Goal: Use online tool/utility

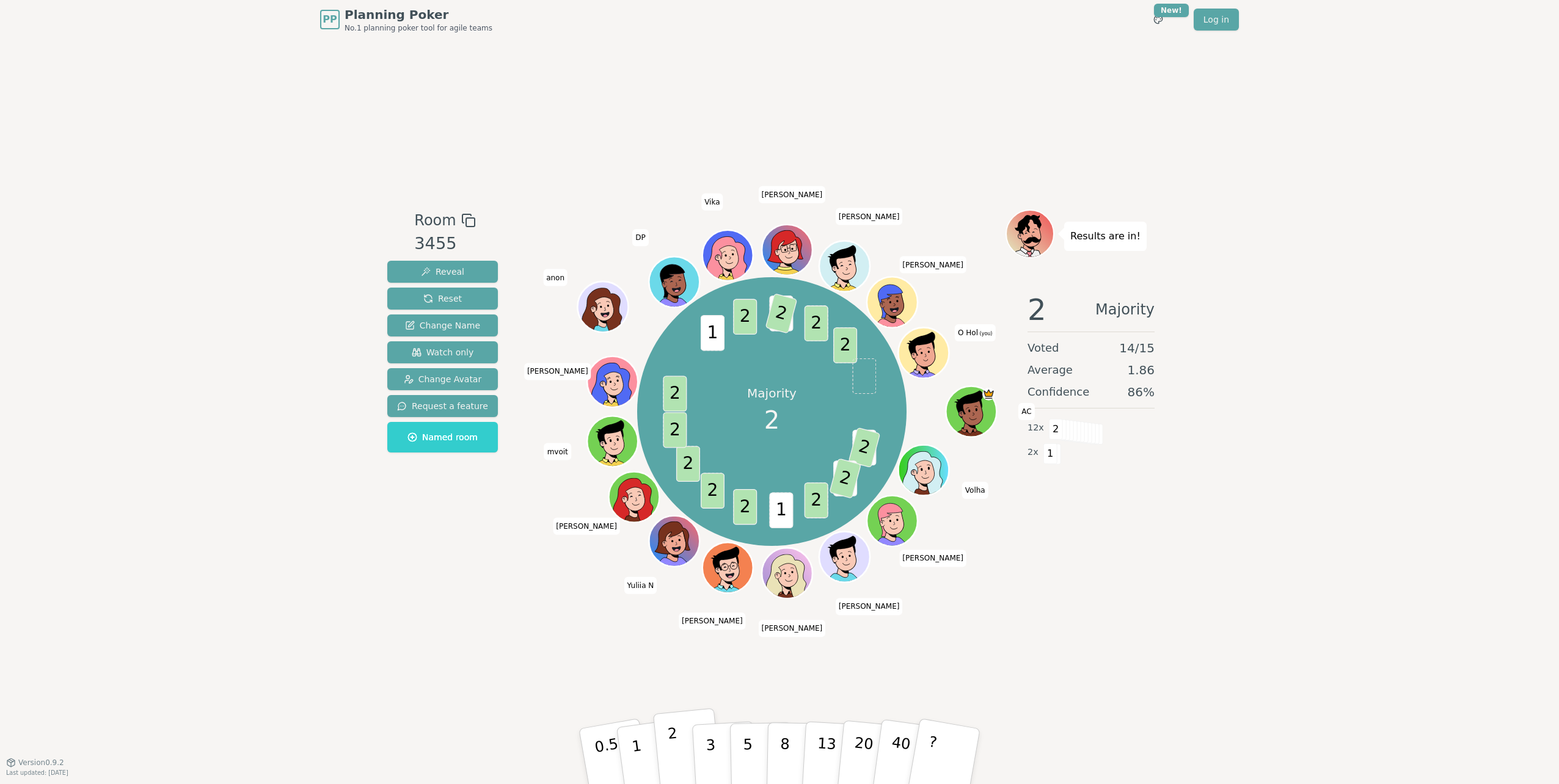
click at [674, 744] on p "2" at bounding box center [675, 758] width 16 height 66
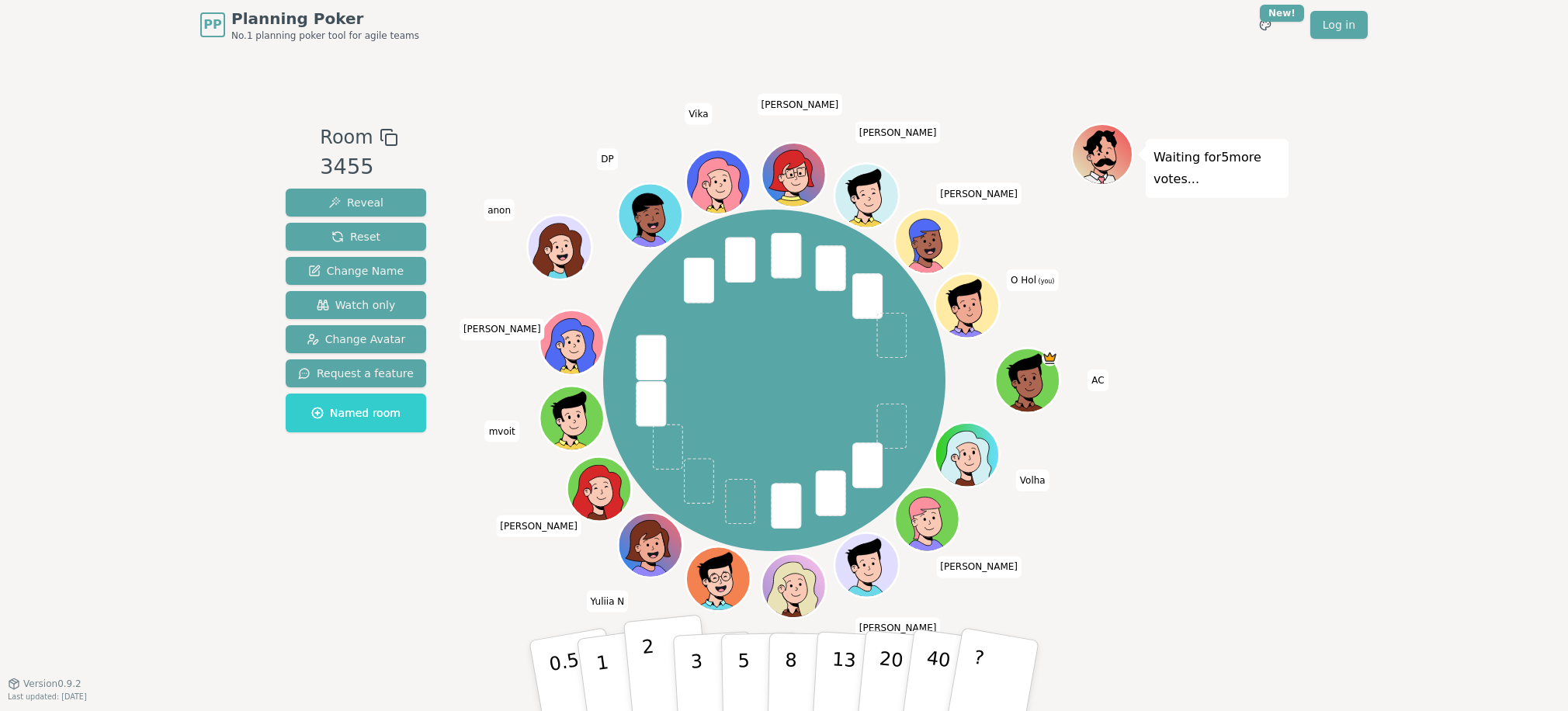
click at [654, 665] on button "2" at bounding box center [667, 677] width 89 height 123
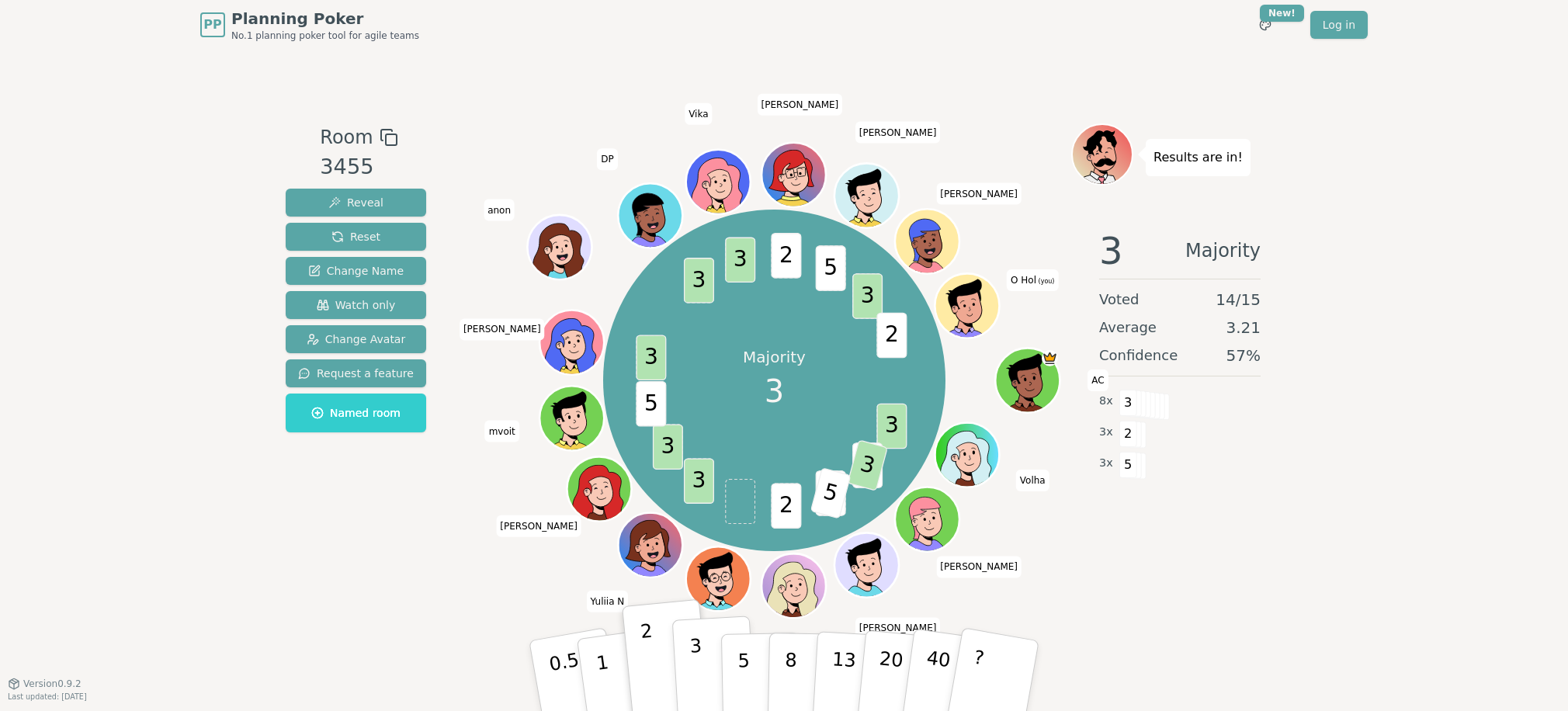
click at [695, 672] on p "3" at bounding box center [697, 677] width 17 height 84
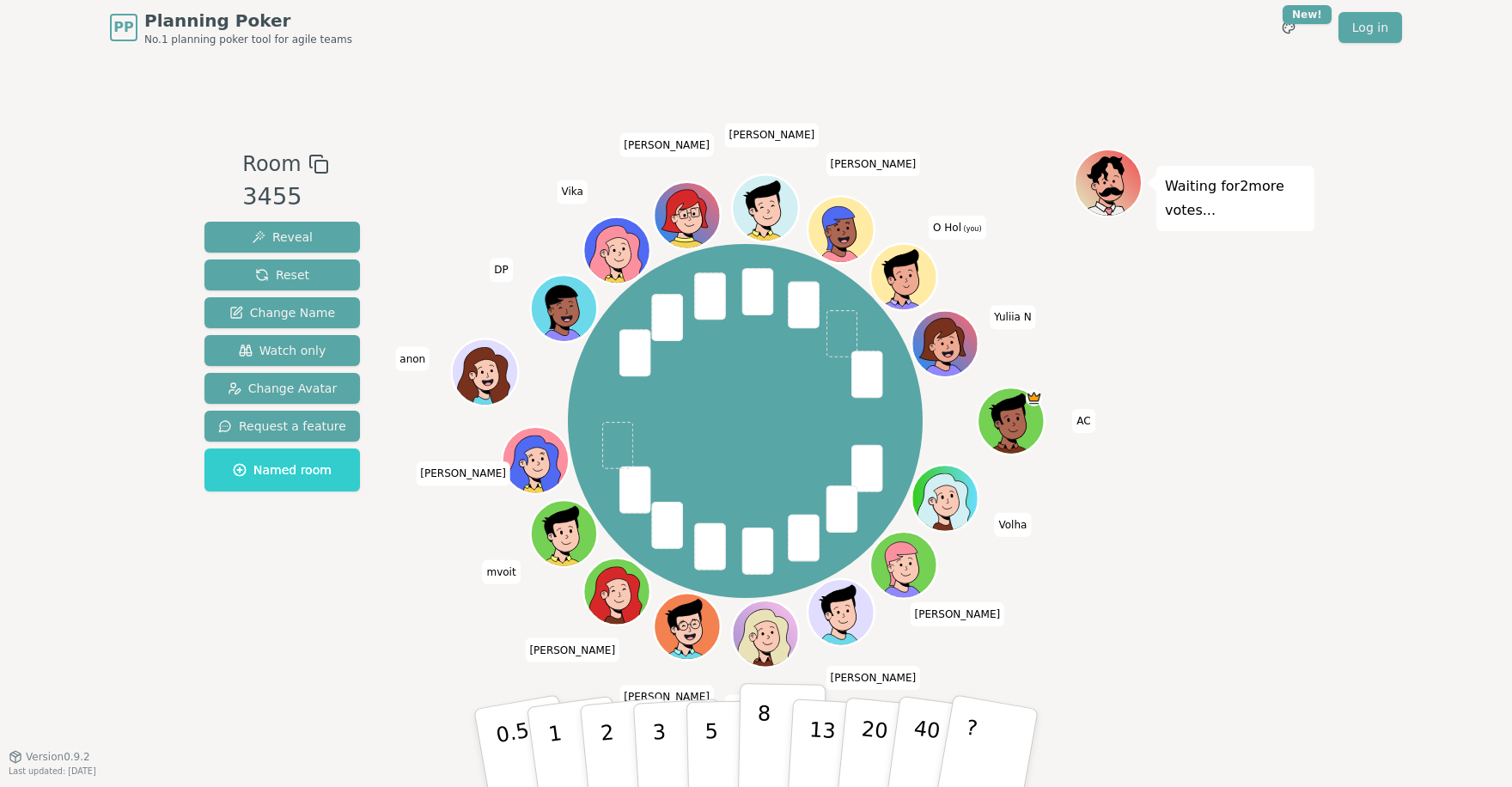
click at [769, 742] on button "8" at bounding box center [782, 748] width 89 height 131
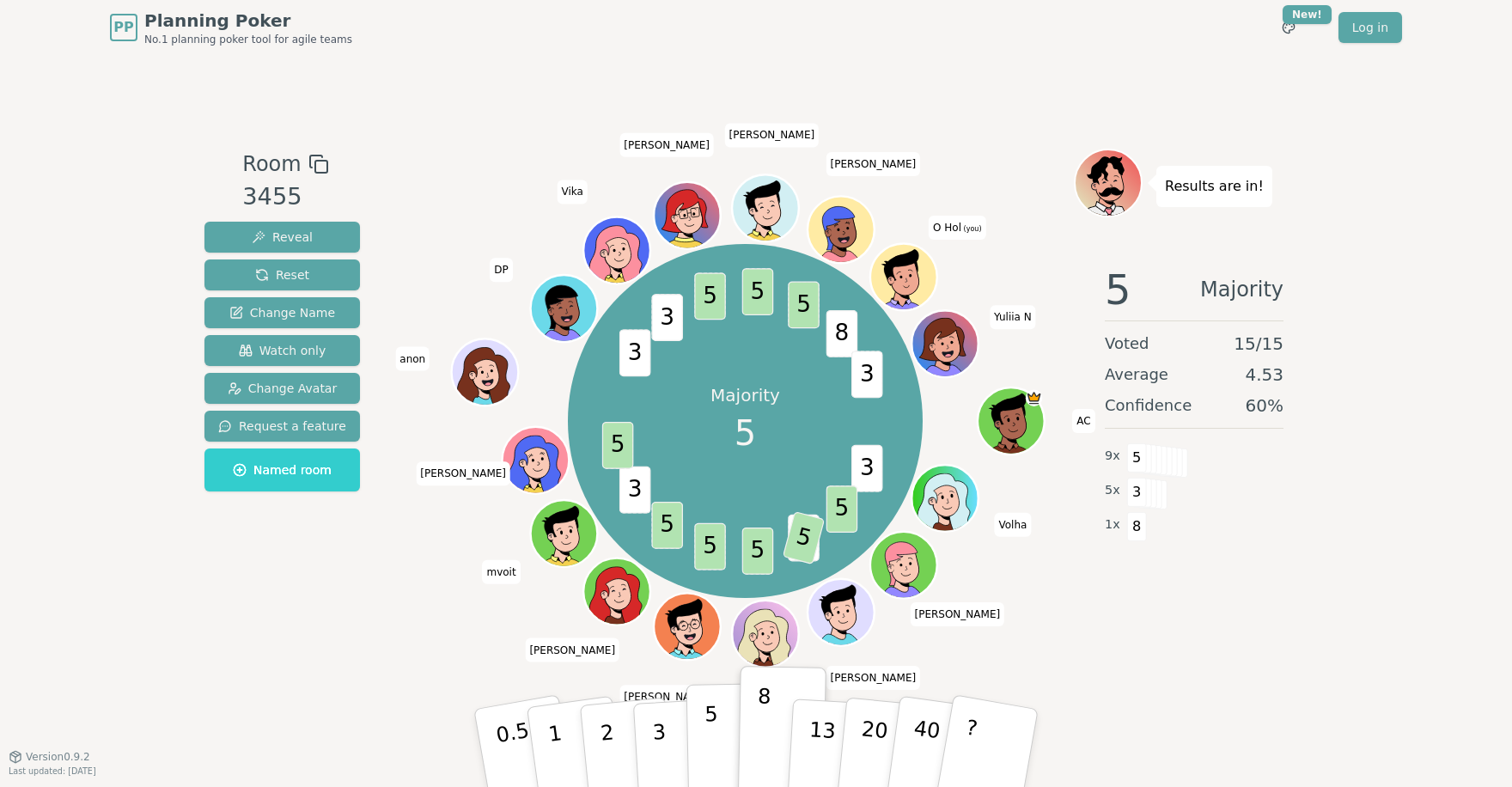
click at [709, 732] on p "5" at bounding box center [711, 748] width 15 height 93
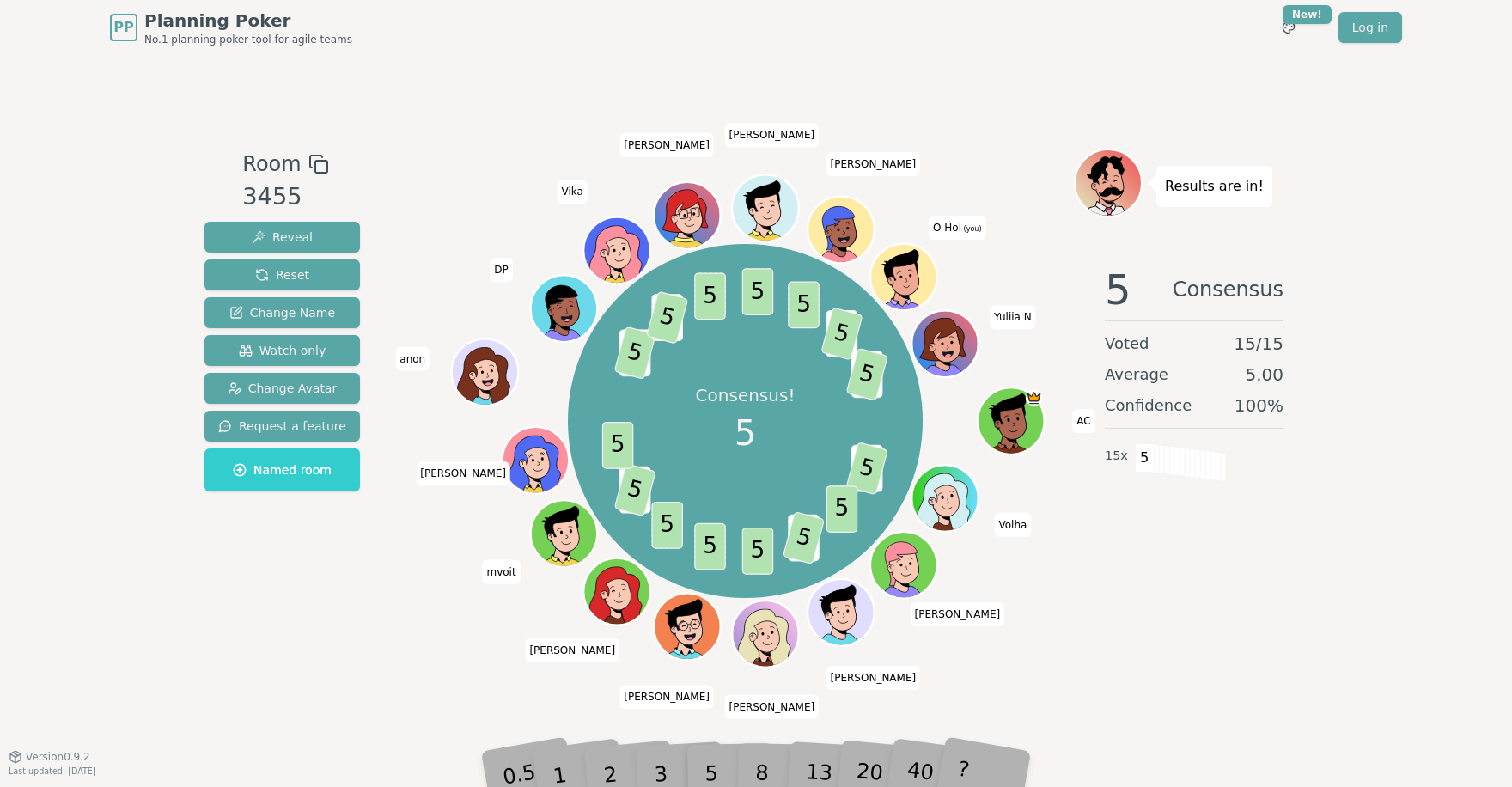
click at [314, 578] on div "Room 3455 Reveal Reset Change Name Watch only Change Avatar Request a feature N…" at bounding box center [283, 405] width 170 height 513
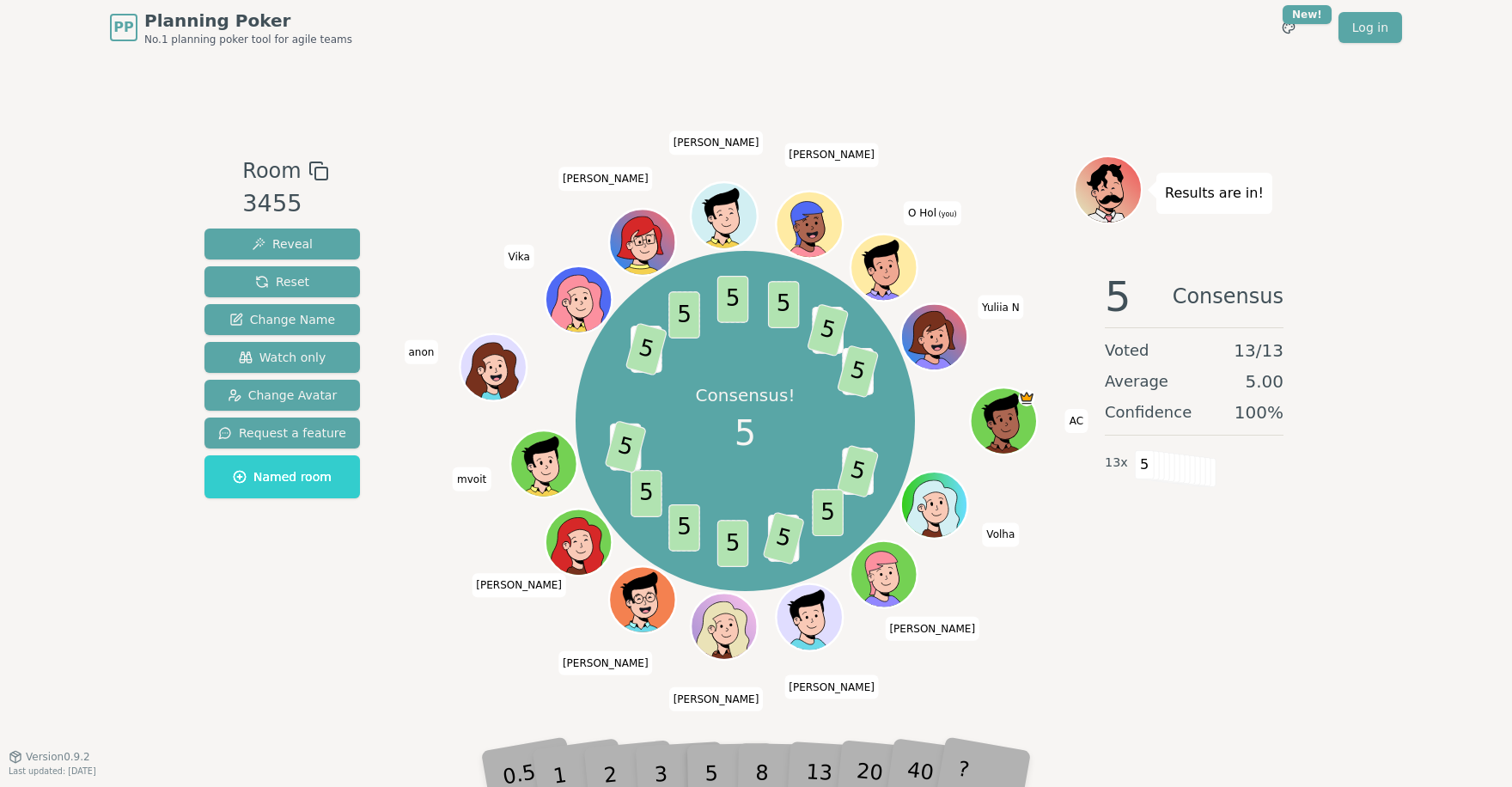
click at [351, 610] on div "Room 3455 Reveal Reset Change Name Watch only Change Avatar Request a feature N…" at bounding box center [283, 405] width 170 height 499
click at [335, 597] on div "Room 3455 Reveal Reset Change Name Watch only Change Avatar Request a feature N…" at bounding box center [283, 405] width 170 height 499
click at [133, 433] on div "PP Planning Poker No.1 planning poker tool for agile teams Toggle theme New! Lo…" at bounding box center [756, 394] width 1512 height 787
click at [123, 343] on div "PP Planning Poker No.1 planning poker tool for agile teams Toggle theme New! Lo…" at bounding box center [756, 394] width 1512 height 787
click at [75, 355] on div "PP Planning Poker No.1 planning poker tool for agile teams Toggle theme New! Lo…" at bounding box center [756, 394] width 1512 height 787
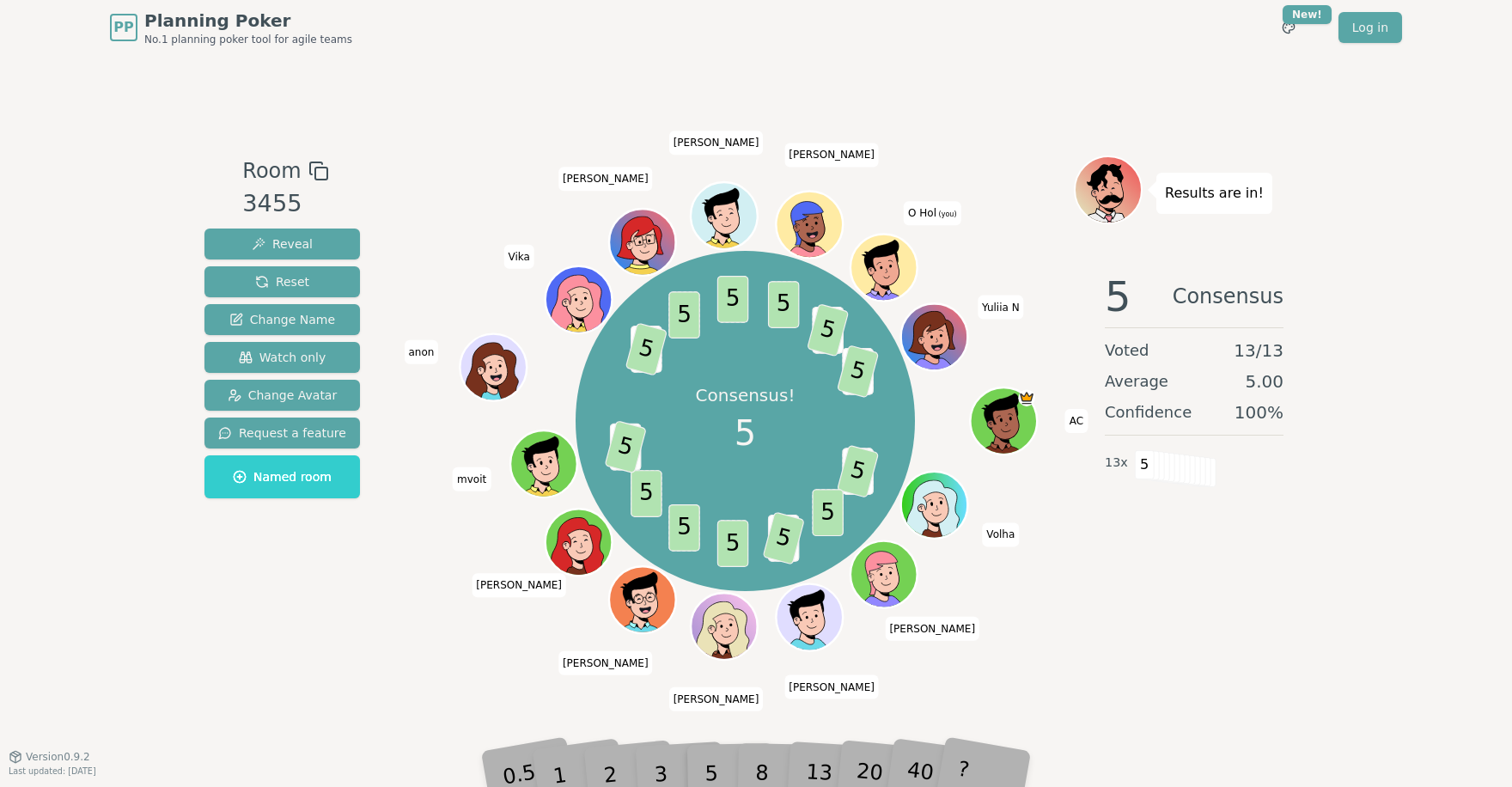
click at [658, 672] on div "Room 3455 Reveal Reset Change Name Watch only Change Avatar Request a feature N…" at bounding box center [756, 405] width 1117 height 701
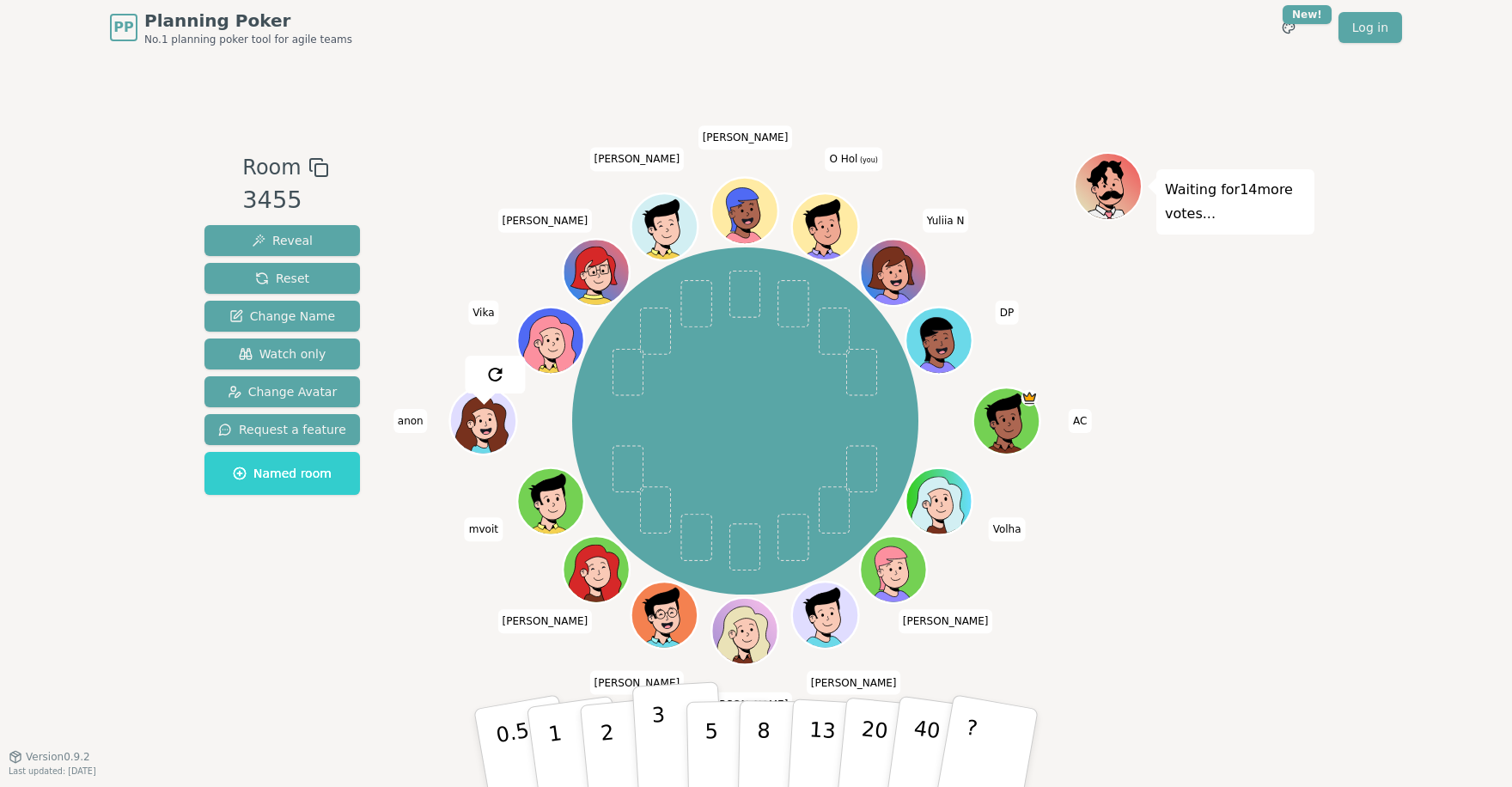
click at [666, 750] on button "3" at bounding box center [679, 748] width 94 height 134
